Goal: Task Accomplishment & Management: Manage account settings

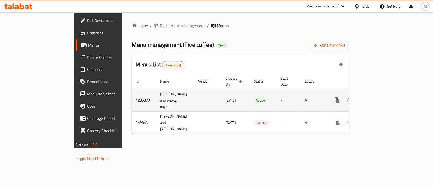
click at [376, 98] on icon "enhanced table" at bounding box center [374, 100] width 5 height 5
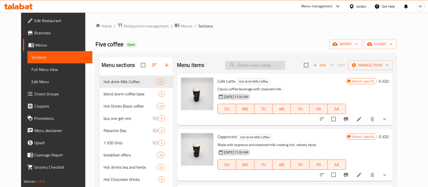
click at [248, 64] on input "search" at bounding box center [255, 65] width 60 height 9
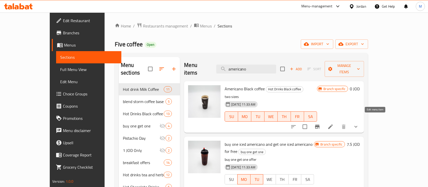
type input "americano"
click at [333, 124] on icon at bounding box center [330, 126] width 5 height 5
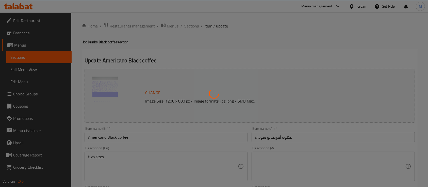
type input "إختيارك من الحجم:"
type input "1"
type input "اضافة قهوة"
type input "0"
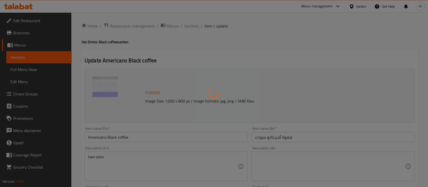
type input "1"
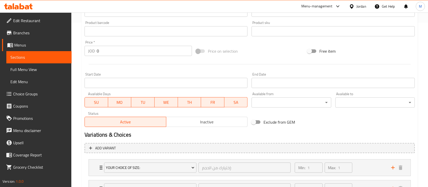
scroll to position [203, 0]
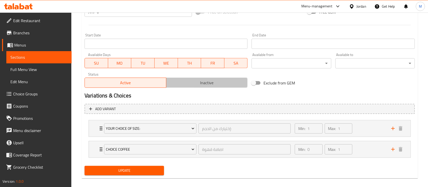
click at [207, 83] on span "Inactive" at bounding box center [206, 82] width 77 height 7
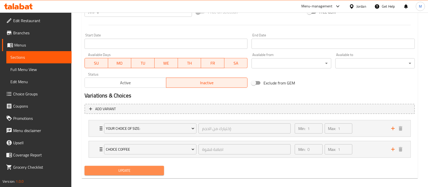
click at [151, 169] on span "Update" at bounding box center [124, 170] width 71 height 6
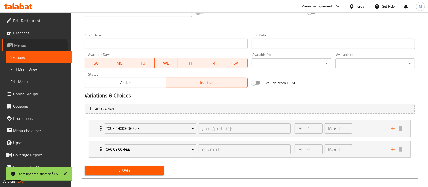
click at [28, 47] on span "Menus" at bounding box center [40, 45] width 53 height 6
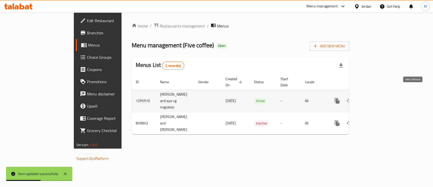
click at [377, 98] on icon "enhanced table" at bounding box center [374, 101] width 6 height 6
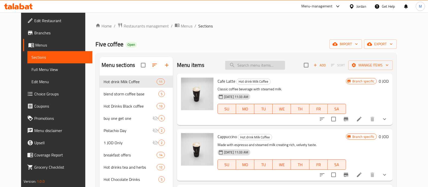
click at [261, 66] on input "search" at bounding box center [255, 65] width 60 height 9
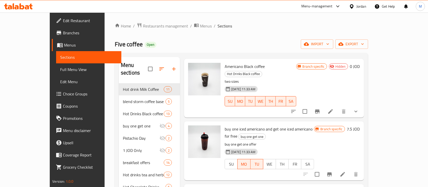
scroll to position [34, 0]
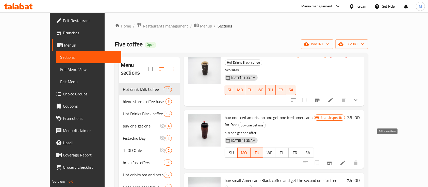
type input "Americano"
click at [346, 159] on icon at bounding box center [343, 162] width 6 height 6
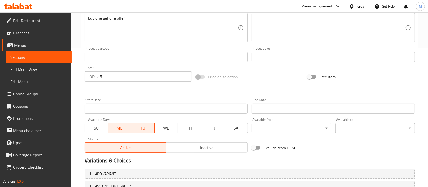
scroll to position [169, 0]
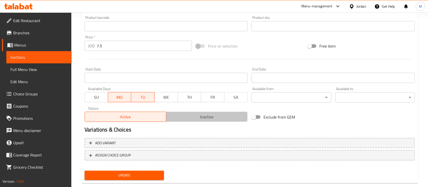
click at [226, 115] on span "Inactive" at bounding box center [206, 116] width 77 height 7
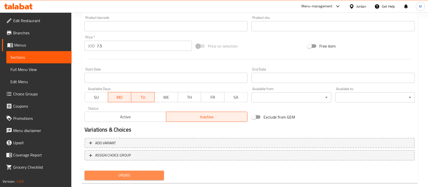
click at [148, 174] on span "Update" at bounding box center [124, 175] width 71 height 6
click at [135, 176] on span "Update" at bounding box center [124, 175] width 71 height 6
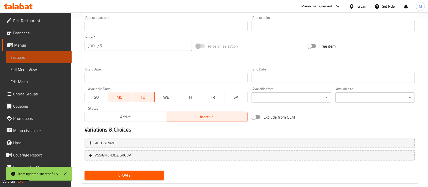
click at [42, 57] on span "Sections" at bounding box center [38, 57] width 57 height 6
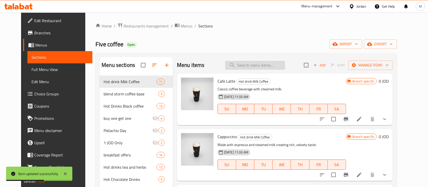
click at [268, 68] on input "search" at bounding box center [255, 65] width 60 height 9
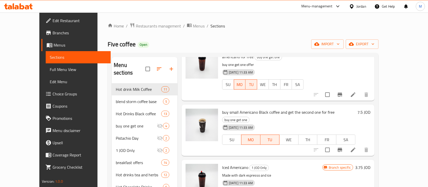
scroll to position [169, 0]
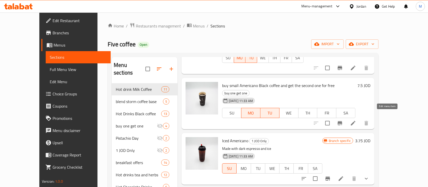
type input "americ"
click at [356, 121] on icon at bounding box center [353, 123] width 5 height 5
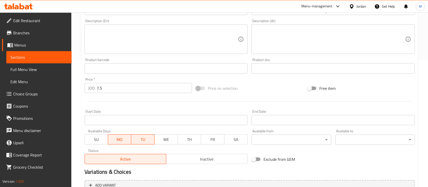
scroll to position [169, 0]
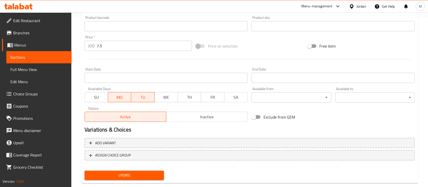
click at [199, 119] on span "Inactive" at bounding box center [206, 116] width 77 height 7
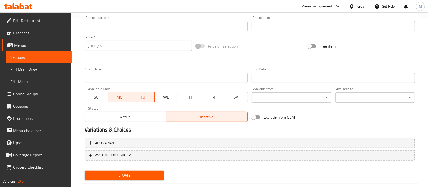
click at [156, 173] on span "Update" at bounding box center [124, 175] width 71 height 6
click at [38, 56] on span "Sections" at bounding box center [38, 57] width 57 height 6
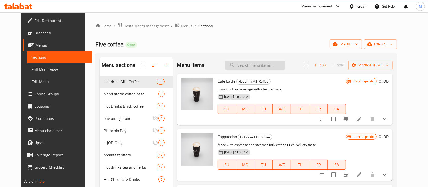
click at [259, 64] on input "search" at bounding box center [255, 65] width 60 height 9
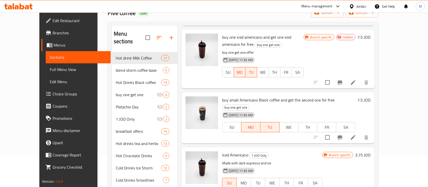
scroll to position [68, 0]
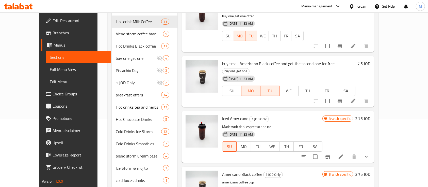
type input "Americano"
click at [360, 96] on li at bounding box center [353, 100] width 14 height 9
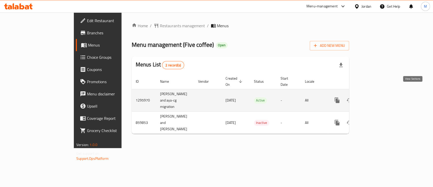
click at [377, 97] on icon "enhanced table" at bounding box center [374, 100] width 6 height 6
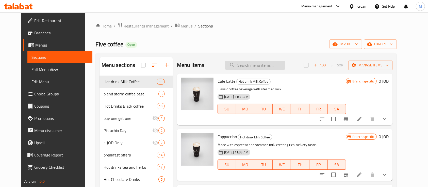
click at [250, 68] on input "search" at bounding box center [255, 65] width 60 height 9
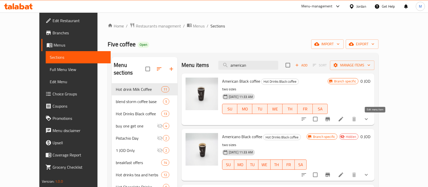
type input "american"
click at [344, 120] on icon at bounding box center [341, 119] width 6 height 6
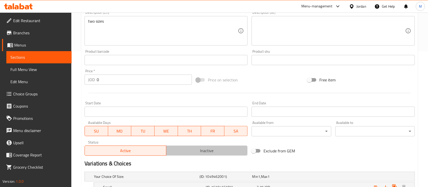
click at [196, 152] on span "Inactive" at bounding box center [206, 150] width 77 height 7
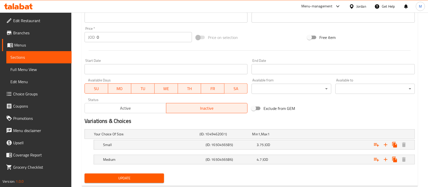
scroll to position [191, 0]
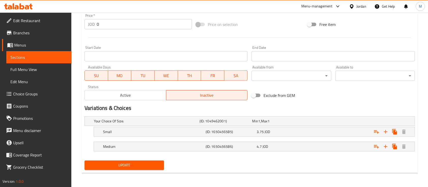
click at [164, 164] on button "Update" at bounding box center [124, 164] width 79 height 9
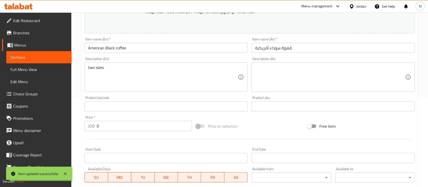
click at [32, 61] on link "Sections" at bounding box center [38, 57] width 65 height 12
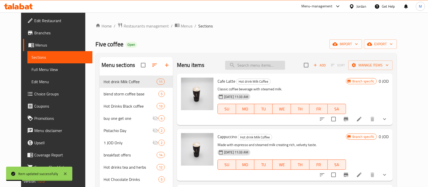
click at [275, 66] on input "search" at bounding box center [255, 65] width 60 height 9
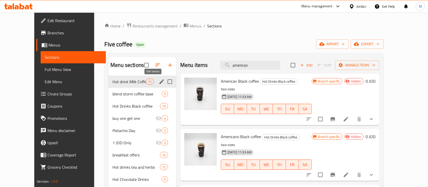
type input "american"
click at [159, 81] on icon "edit" at bounding box center [161, 81] width 5 height 5
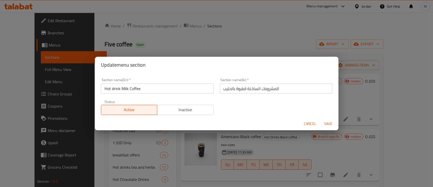
click at [190, 111] on span "Inactive" at bounding box center [185, 109] width 52 height 7
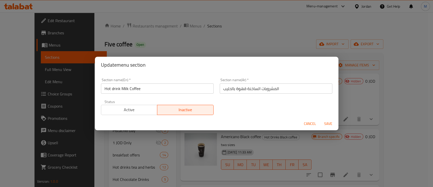
click at [331, 121] on span "Save" at bounding box center [329, 123] width 12 height 6
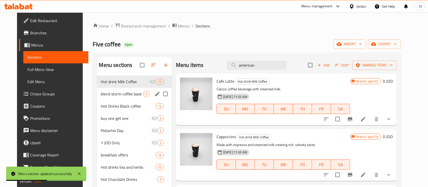
click at [118, 93] on span "blend storm coffee base" at bounding box center [122, 94] width 42 height 6
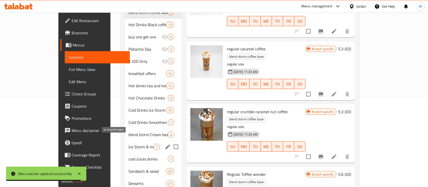
scroll to position [59, 0]
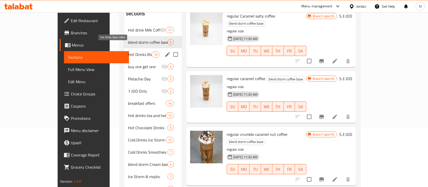
click at [128, 51] on span "Hot Drinks Black coffee" at bounding box center [139, 54] width 23 height 6
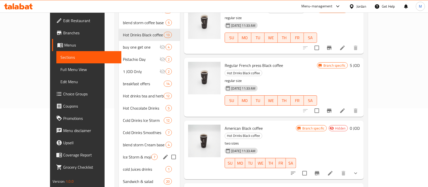
scroll to position [68, 0]
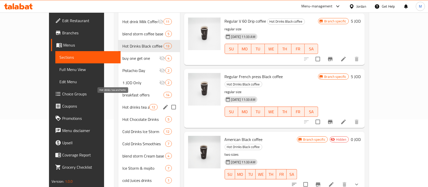
click at [122, 104] on span "Hot drinks tea and herbs" at bounding box center [135, 107] width 27 height 6
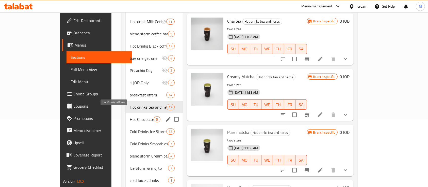
click at [130, 116] on span "Hot Chocolate Drinks" at bounding box center [142, 119] width 24 height 6
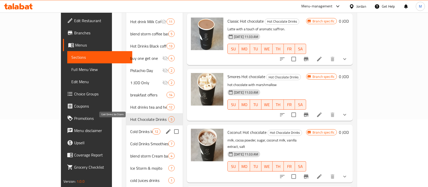
click at [130, 128] on span "Cold Drinks Ice Storm" at bounding box center [141, 131] width 22 height 6
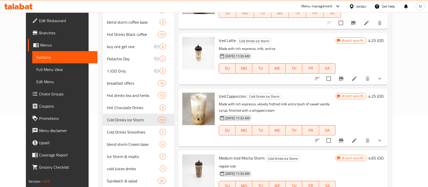
scroll to position [59, 0]
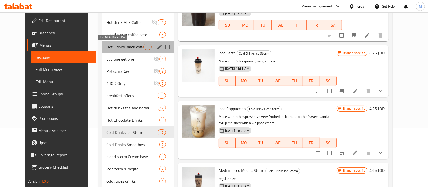
click at [120, 48] on span "Hot Drinks Black coffee" at bounding box center [124, 47] width 37 height 6
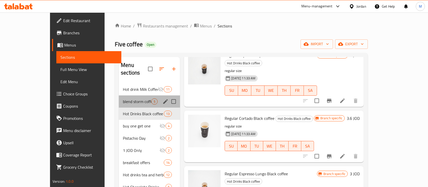
click at [119, 99] on div "blend storm coffee base 5" at bounding box center [149, 101] width 61 height 12
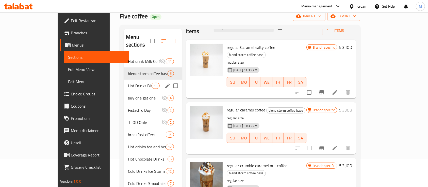
scroll to position [25, 0]
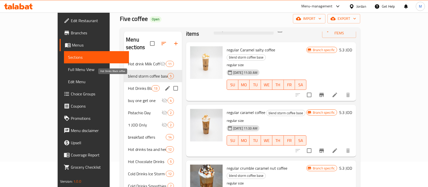
click at [128, 85] on span "Hot Drinks Black coffee" at bounding box center [139, 88] width 23 height 6
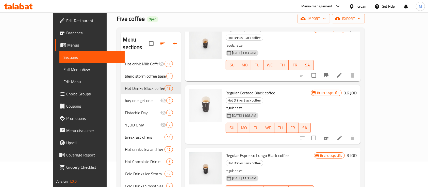
scroll to position [59, 0]
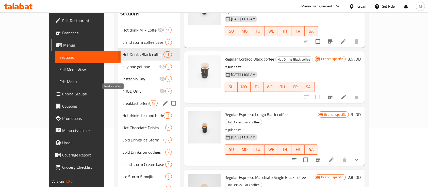
click at [122, 100] on span "breakfast offers" at bounding box center [135, 103] width 27 height 6
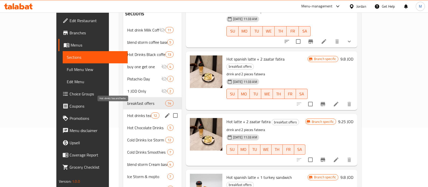
click at [127, 112] on span "Hot drinks tea and herbs" at bounding box center [139, 115] width 24 height 6
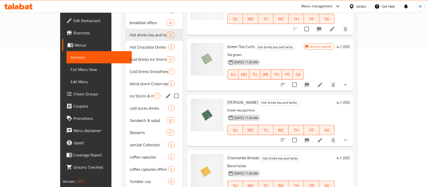
scroll to position [127, 0]
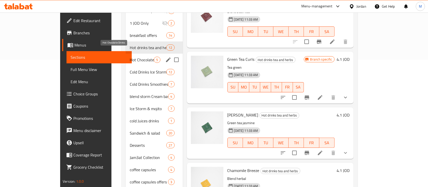
click at [130, 57] on span "Hot Chocolate Drinks" at bounding box center [142, 60] width 24 height 6
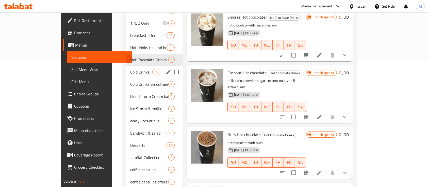
click at [130, 69] on span "Cold Drinks Ice Storm" at bounding box center [141, 72] width 22 height 6
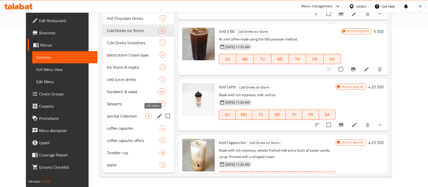
click at [157, 117] on icon "edit" at bounding box center [160, 116] width 6 height 6
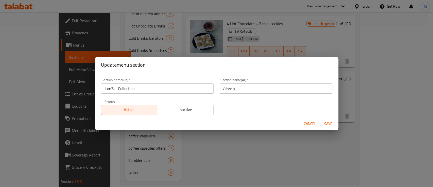
click at [191, 113] on span "Inactive" at bounding box center [185, 109] width 52 height 7
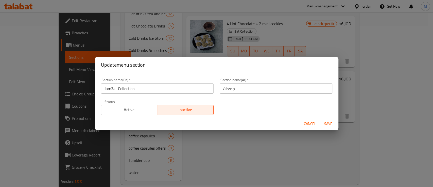
click at [323, 122] on span "Save" at bounding box center [329, 123] width 12 height 6
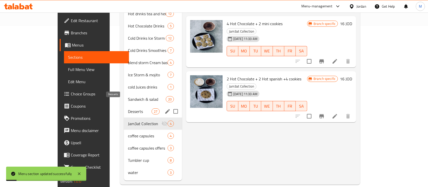
click at [128, 108] on span "Desserts" at bounding box center [139, 111] width 23 height 6
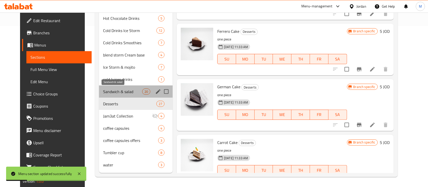
click at [132, 90] on span "Sandwich & salad" at bounding box center [122, 91] width 39 height 6
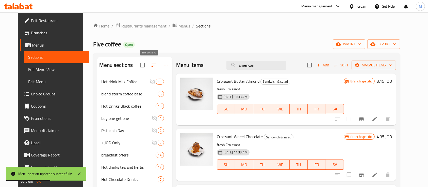
click at [152, 65] on icon "button" at bounding box center [154, 64] width 5 height 3
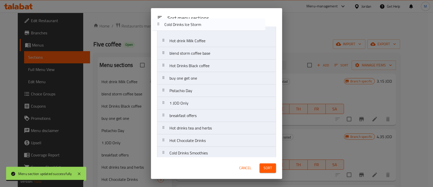
scroll to position [8, 0]
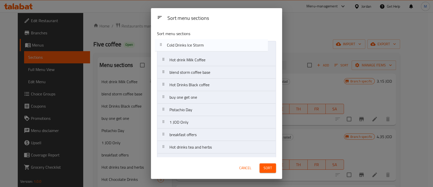
drag, startPoint x: 211, startPoint y: 129, endPoint x: 207, endPoint y: 45, distance: 83.9
click at [207, 45] on nav "Hot drink Milk Coffee blend storm coffee base Hot Drinks Black coffee buy one g…" at bounding box center [216, 172] width 119 height 262
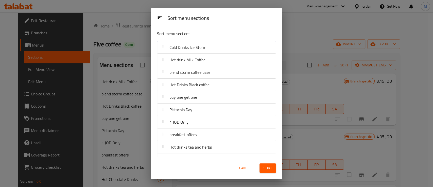
click at [267, 170] on span "Sort" at bounding box center [268, 168] width 8 height 6
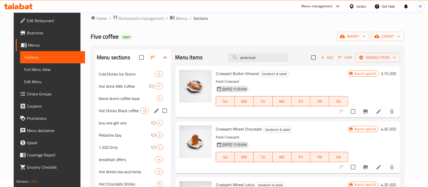
scroll to position [0, 0]
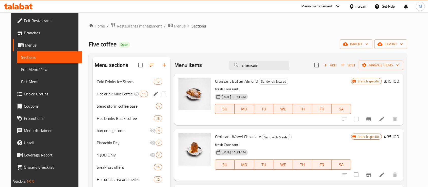
click at [116, 89] on div "Hot drink Milk Coffee 11" at bounding box center [132, 94] width 78 height 12
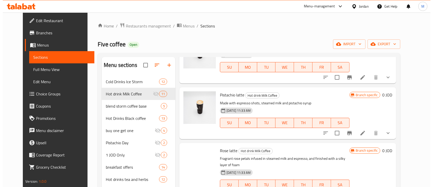
scroll to position [305, 0]
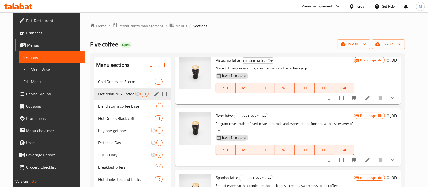
drag, startPoint x: 149, startPoint y: 95, endPoint x: 151, endPoint y: 95, distance: 2.6
click at [149, 95] on div "Hot drink Milk Coffee 11" at bounding box center [132, 94] width 77 height 12
click at [154, 95] on icon "edit" at bounding box center [156, 93] width 5 height 5
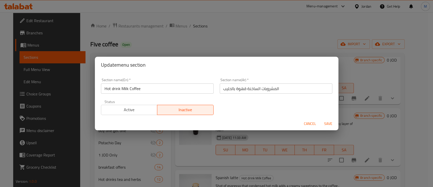
click at [137, 109] on span "Active" at bounding box center [129, 109] width 52 height 7
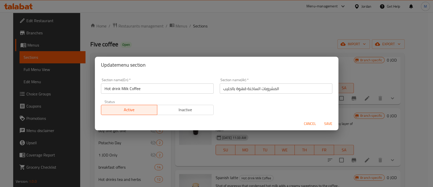
click at [324, 123] on span "Save" at bounding box center [329, 123] width 12 height 6
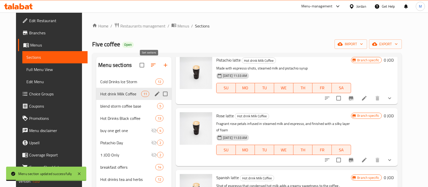
click at [150, 64] on icon "button" at bounding box center [153, 65] width 6 height 6
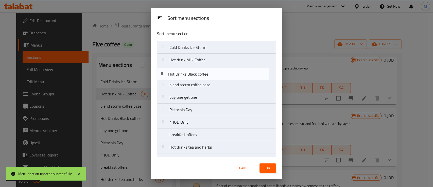
drag, startPoint x: 209, startPoint y: 86, endPoint x: 208, endPoint y: 73, distance: 13.5
click at [208, 73] on nav "Cold Drinks Ice Storm Hot drink Milk Coffee blend storm coffee base Hot Drinks …" at bounding box center [216, 172] width 119 height 262
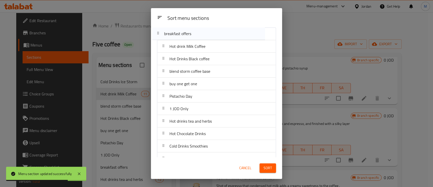
scroll to position [0, 0]
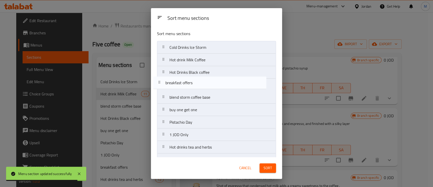
drag, startPoint x: 209, startPoint y: 106, endPoint x: 205, endPoint y: 84, distance: 21.6
click at [205, 84] on nav "Cold Drinks Ice Storm Hot drink Milk Coffee Hot Drinks Black coffee blend storm…" at bounding box center [216, 172] width 119 height 262
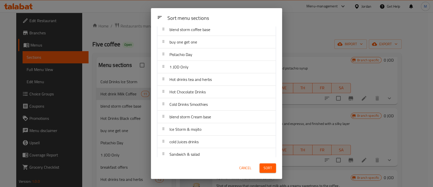
scroll to position [102, 0]
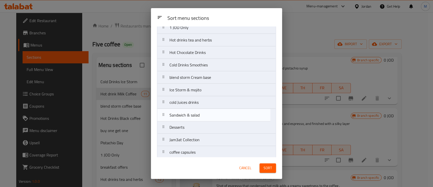
drag, startPoint x: 209, startPoint y: 119, endPoint x: 209, endPoint y: 116, distance: 3.3
click at [209, 116] on nav "Cold Drinks Ice Storm Hot drink Milk Coffee Hot Drinks Black coffee breakfast o…" at bounding box center [216, 65] width 119 height 262
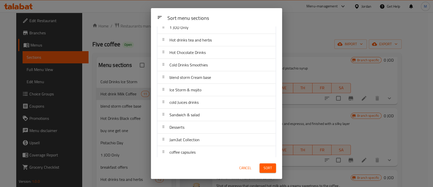
scroll to position [141, 0]
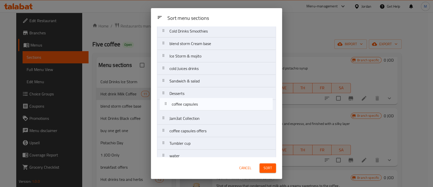
drag, startPoint x: 205, startPoint y: 121, endPoint x: 207, endPoint y: 105, distance: 16.4
click at [207, 105] on nav "Cold Drinks Ice Storm Hot drink Milk Coffee Hot Drinks Black coffee breakfast o…" at bounding box center [216, 31] width 119 height 262
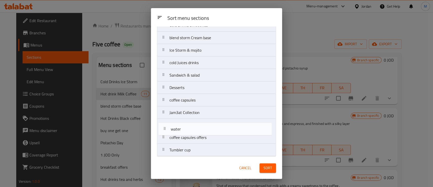
scroll to position [147, 0]
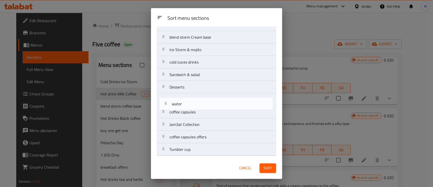
drag, startPoint x: 190, startPoint y: 153, endPoint x: 193, endPoint y: 100, distance: 52.9
click at [193, 100] on nav "Cold Drinks Ice Storm Hot drink Milk Coffee Hot Drinks Black coffee breakfast o…" at bounding box center [216, 25] width 119 height 262
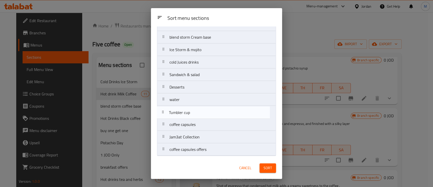
drag, startPoint x: 189, startPoint y: 151, endPoint x: 188, endPoint y: 113, distance: 38.6
click at [188, 113] on nav "Cold Drinks Ice Storm Hot drink Milk Coffee Hot Drinks Black coffee breakfast o…" at bounding box center [216, 25] width 119 height 262
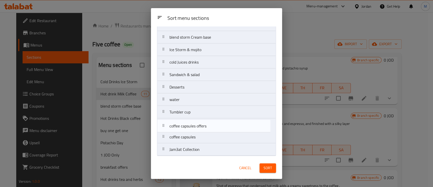
drag, startPoint x: 196, startPoint y: 154, endPoint x: 196, endPoint y: 129, distance: 24.4
click at [196, 129] on nav "Cold Drinks Ice Storm Hot drink Milk Coffee Hot Drinks Black coffee breakfast o…" at bounding box center [216, 25] width 119 height 262
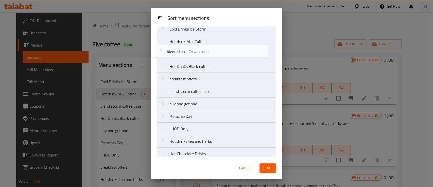
scroll to position [17, 0]
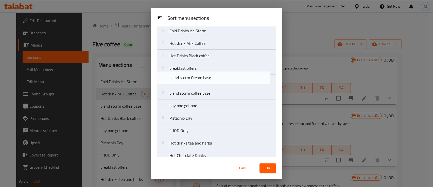
drag, startPoint x: 220, startPoint y: 108, endPoint x: 220, endPoint y: 80, distance: 28.4
click at [220, 80] on nav "Cold Drinks Ice Storm Hot drink Milk Coffee Hot Drinks Black coffee breakfast o…" at bounding box center [216, 155] width 119 height 262
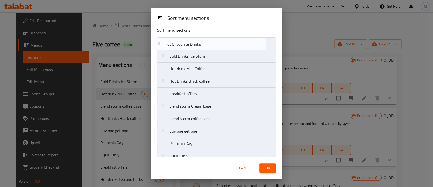
scroll to position [0, 0]
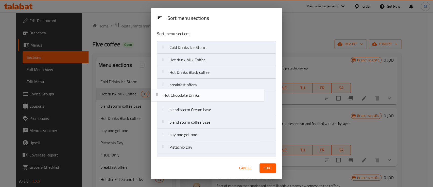
drag, startPoint x: 211, startPoint y: 125, endPoint x: 205, endPoint y: 96, distance: 29.4
click at [205, 96] on nav "Cold Drinks Ice Storm Hot drink Milk Coffee Hot Drinks Black coffee breakfast o…" at bounding box center [216, 172] width 119 height 262
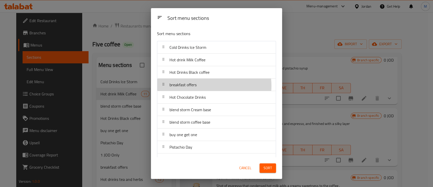
click at [208, 87] on div "breakfast offers" at bounding box center [216, 84] width 115 height 12
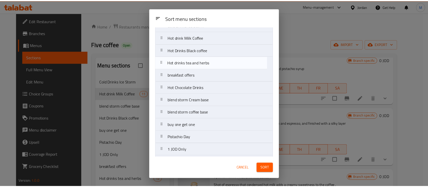
scroll to position [22, 0]
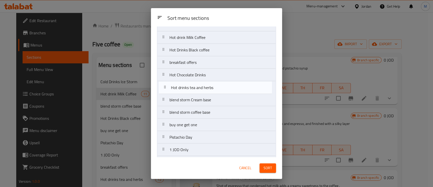
drag, startPoint x: 221, startPoint y: 106, endPoint x: 222, endPoint y: 87, distance: 18.3
click at [222, 87] on nav "Cold Drinks Ice Storm Hot drink Milk Coffee Hot Drinks Black coffee breakfast o…" at bounding box center [216, 150] width 119 height 262
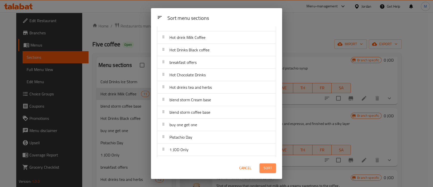
click at [273, 168] on button "Sort" at bounding box center [268, 167] width 17 height 9
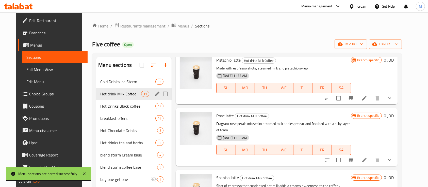
click at [132, 27] on span "Restaurants management" at bounding box center [142, 26] width 45 height 6
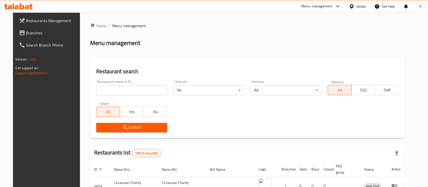
click at [147, 89] on input "search" at bounding box center [131, 90] width 71 height 10
click at [146, 88] on input "سف" at bounding box center [131, 90] width 71 height 10
type input "strawberry"
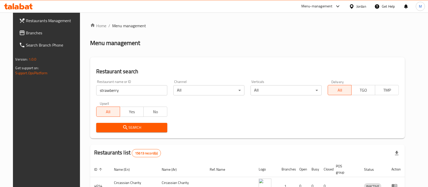
click at [139, 125] on span "Search" at bounding box center [131, 127] width 63 height 6
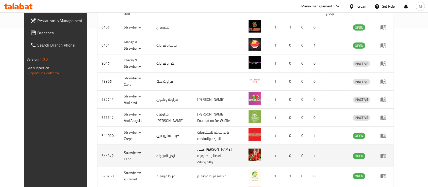
scroll to position [196, 0]
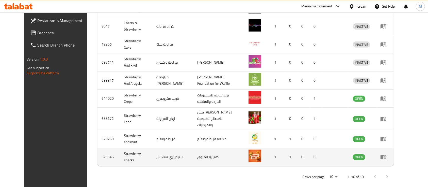
click at [386, 155] on icon "enhanced table" at bounding box center [384, 157] width 6 height 4
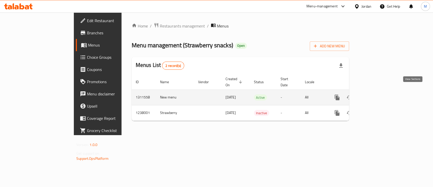
click at [380, 91] on link "enhanced table" at bounding box center [374, 97] width 12 height 12
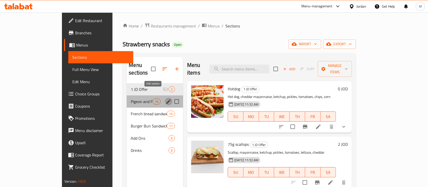
click at [166, 99] on icon "edit" at bounding box center [168, 101] width 5 height 5
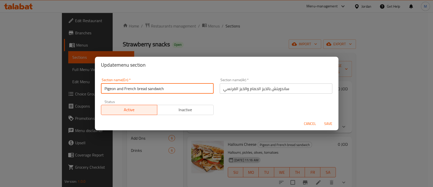
drag, startPoint x: 116, startPoint y: 89, endPoint x: 96, endPoint y: 88, distance: 19.8
click at [96, 88] on div "Section name(En)   * Pigeon and French bread sandwich Section name(En) * Sectio…" at bounding box center [217, 95] width 244 height 44
type input "Hamam and French bread sandwich"
click at [329, 124] on span "Save" at bounding box center [329, 123] width 12 height 6
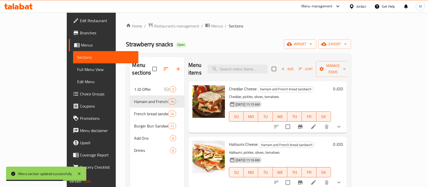
click at [333, 5] on div at bounding box center [337, 6] width 8 height 6
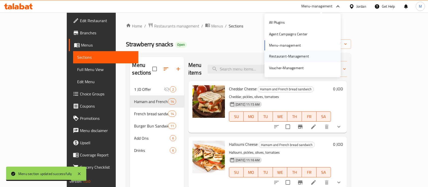
click at [316, 54] on div "Restaurant-Management" at bounding box center [303, 56] width 76 height 12
